Goal: Information Seeking & Learning: Find specific fact

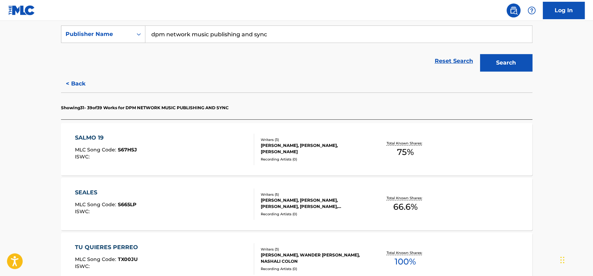
scroll to position [63, 0]
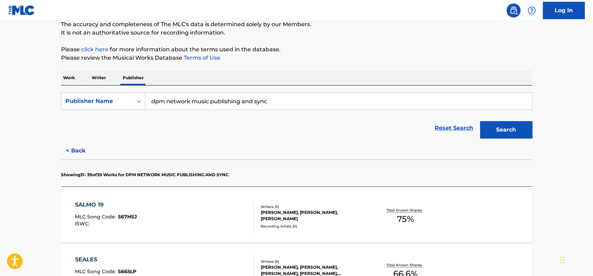
click at [304, 76] on div "Work Writer Publisher" at bounding box center [297, 77] width 472 height 15
click at [73, 77] on p "Work" at bounding box center [69, 77] width 16 height 15
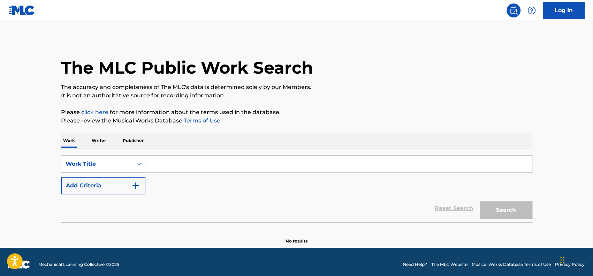
click at [95, 139] on p "Writer" at bounding box center [99, 140] width 18 height 15
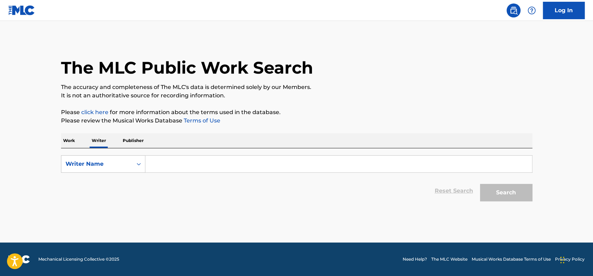
click at [180, 158] on input "Search Form" at bounding box center [338, 164] width 387 height 17
click at [130, 145] on p "Publisher" at bounding box center [133, 140] width 25 height 15
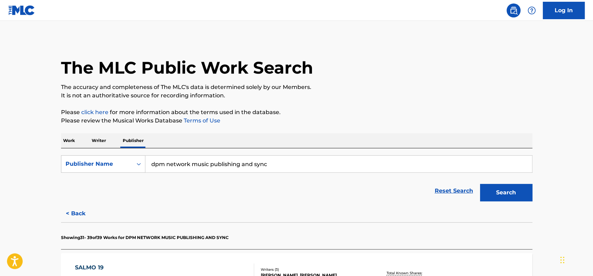
click at [71, 143] on p "Work" at bounding box center [69, 140] width 16 height 15
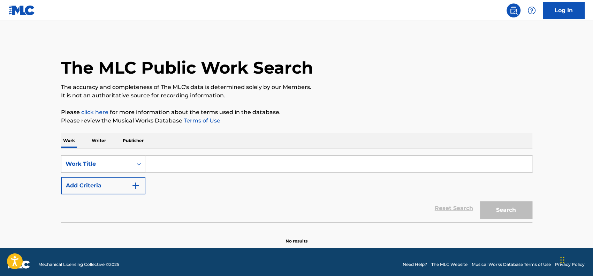
click at [104, 145] on p "Writer" at bounding box center [99, 140] width 18 height 15
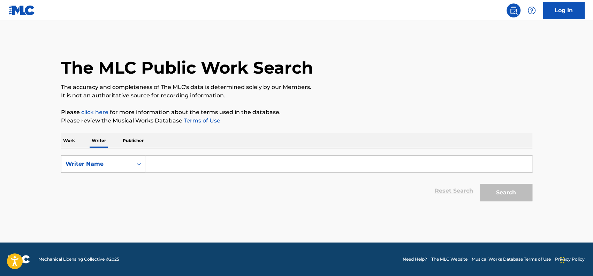
click at [186, 163] on input "Search Form" at bounding box center [338, 164] width 387 height 17
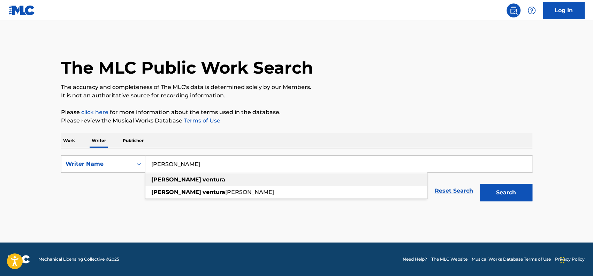
type input "[PERSON_NAME]"
click at [188, 174] on div "[PERSON_NAME]" at bounding box center [286, 179] width 282 height 13
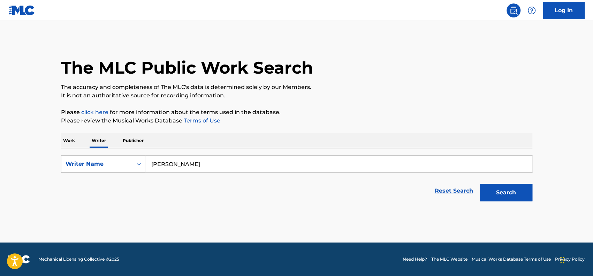
click at [511, 196] on button "Search" at bounding box center [506, 192] width 52 height 17
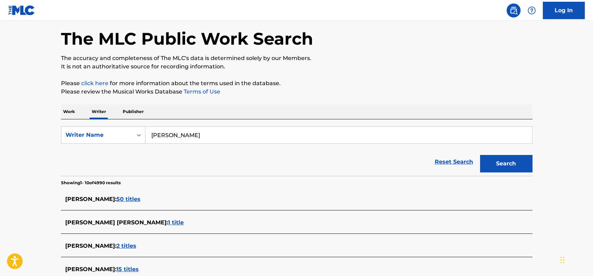
scroll to position [174, 0]
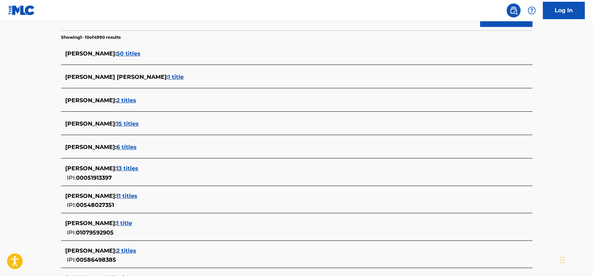
click at [134, 53] on span "50 titles" at bounding box center [129, 53] width 24 height 7
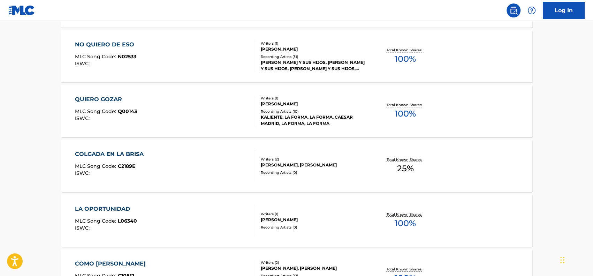
scroll to position [209, 0]
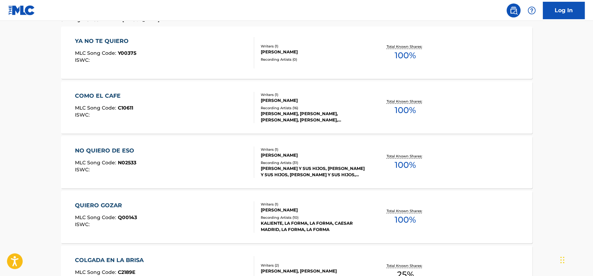
click at [167, 100] on div "COMO EL CAFE MLC Song Code : C10611 ISWC :" at bounding box center [164, 107] width 179 height 31
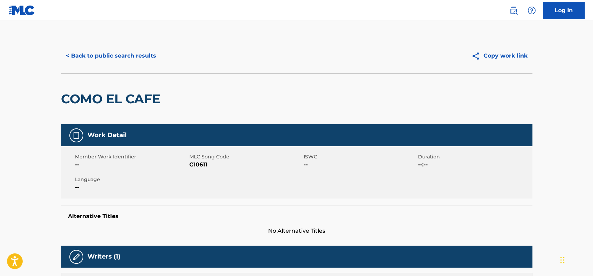
click at [86, 52] on button "< Back to public search results" at bounding box center [111, 55] width 100 height 17
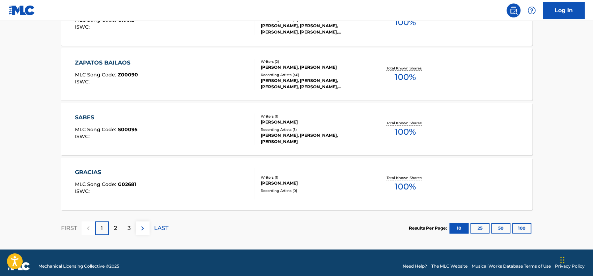
scroll to position [578, 0]
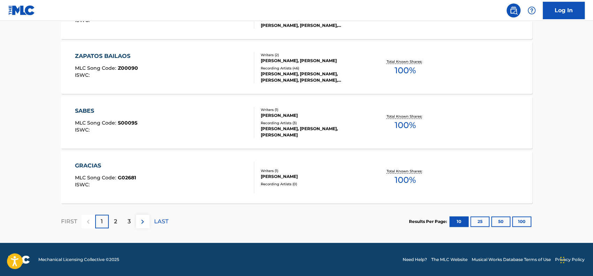
click at [112, 220] on div "2" at bounding box center [116, 222] width 14 height 14
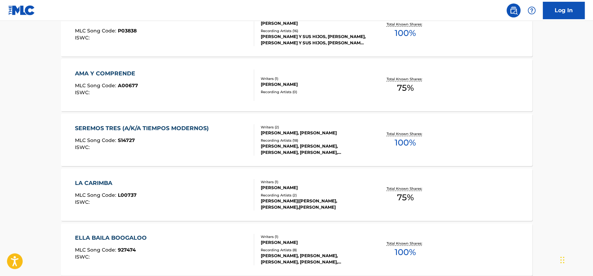
scroll to position [368, 0]
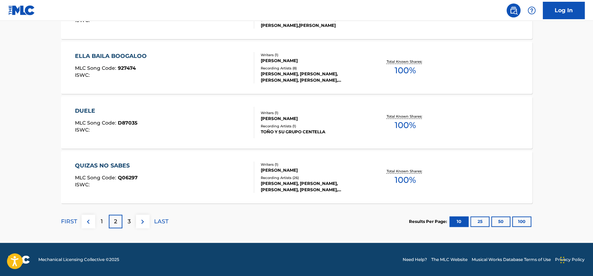
click at [127, 222] on div "3" at bounding box center [129, 222] width 14 height 14
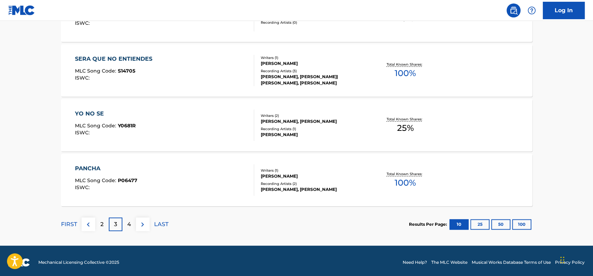
scroll to position [578, 0]
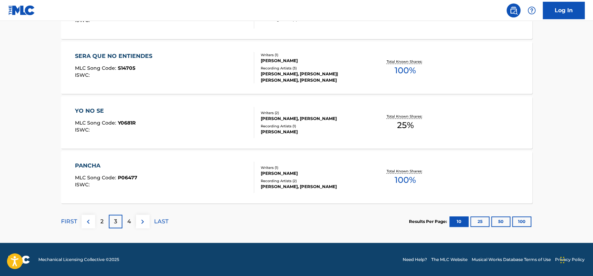
click at [128, 226] on div "4" at bounding box center [129, 222] width 14 height 14
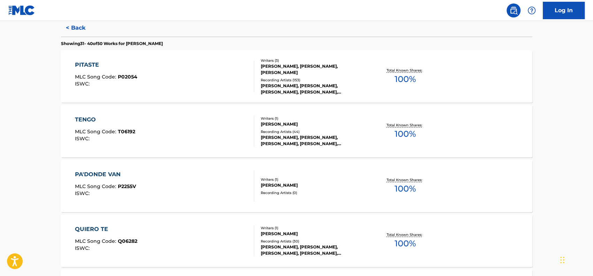
scroll to position [54, 0]
